Goal: Browse casually: Explore the website without a specific task or goal

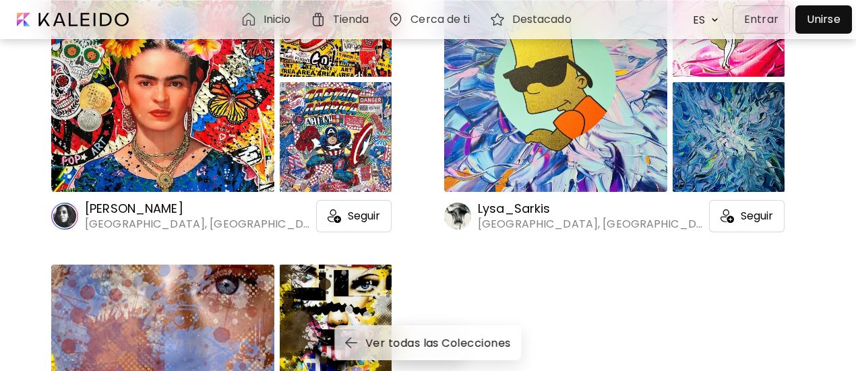
scroll to position [4021, 0]
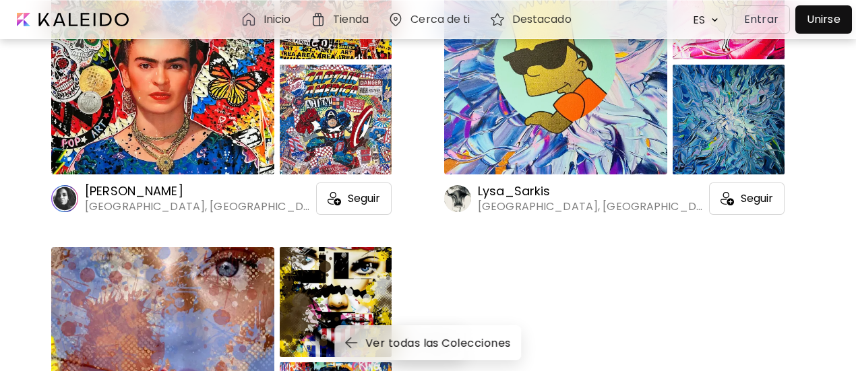
click at [347, 146] on div at bounding box center [336, 120] width 112 height 110
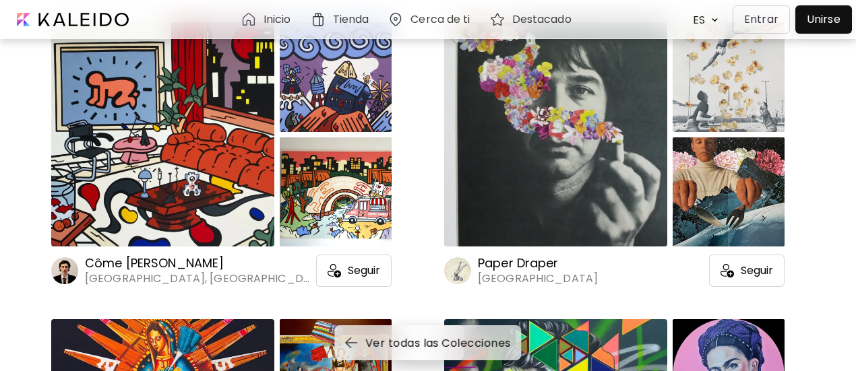
scroll to position [3324, 0]
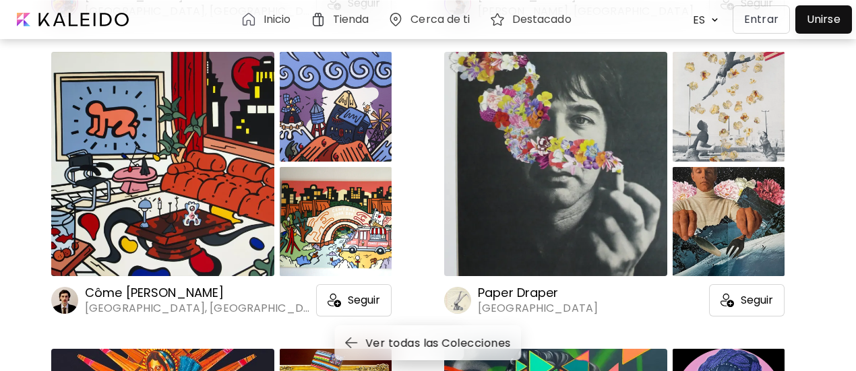
click at [696, 247] on div at bounding box center [729, 222] width 112 height 110
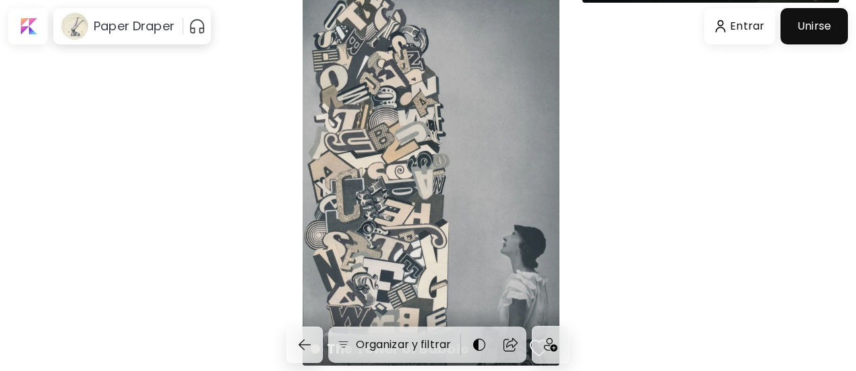
scroll to position [3609, 0]
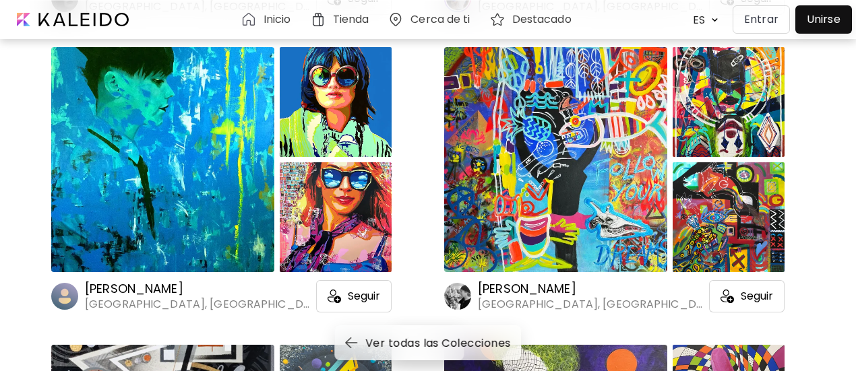
scroll to position [2667, 0]
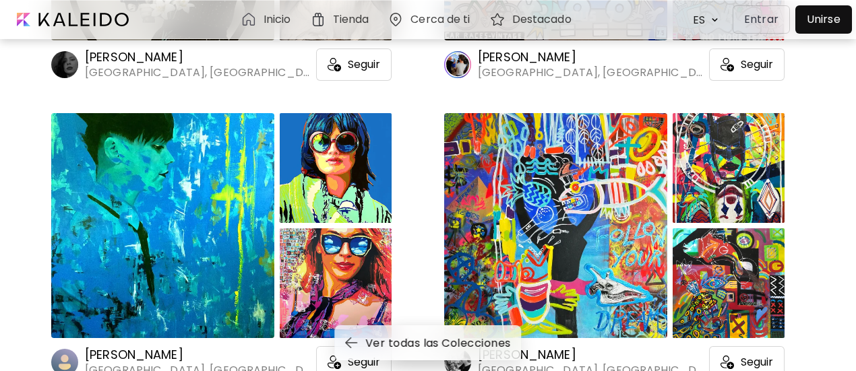
click at [264, 274] on div at bounding box center [162, 225] width 223 height 224
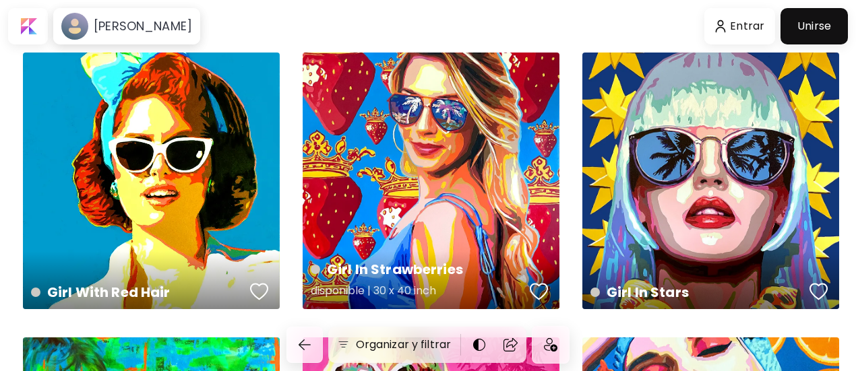
click at [398, 230] on div "Girl In Strawberries disponible | 30 x 40 inch" at bounding box center [431, 181] width 257 height 257
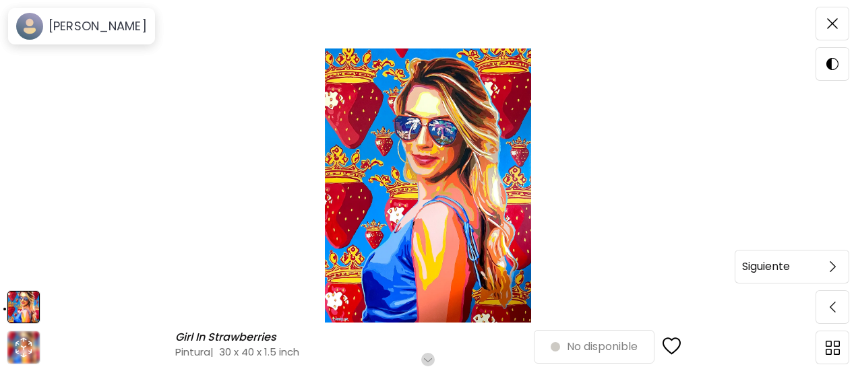
click at [830, 269] on img at bounding box center [833, 267] width 6 height 11
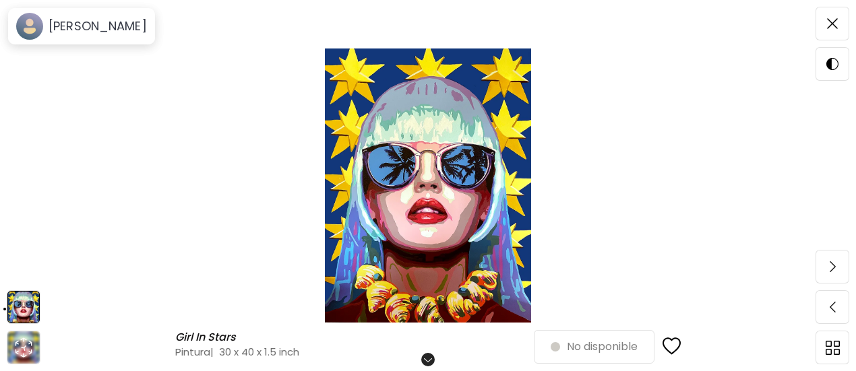
click at [830, 269] on div "Girl In Stars Girl In Stars Pintura | 30 x 40 x 1.5 inch Desplázate para ver má…" at bounding box center [428, 185] width 856 height 371
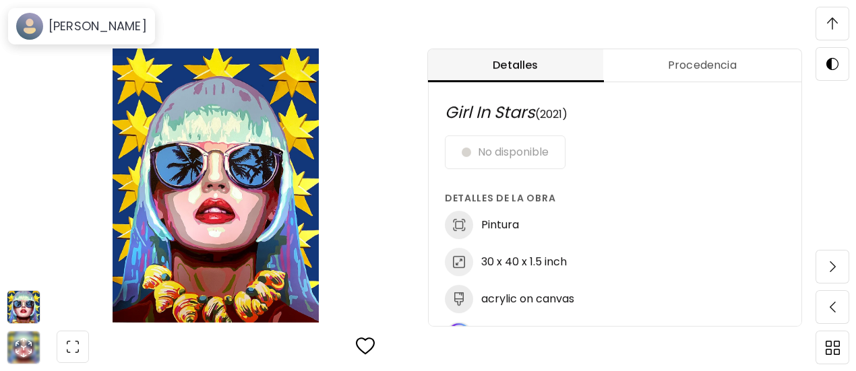
scroll to position [13, 0]
